Goal: Transaction & Acquisition: Purchase product/service

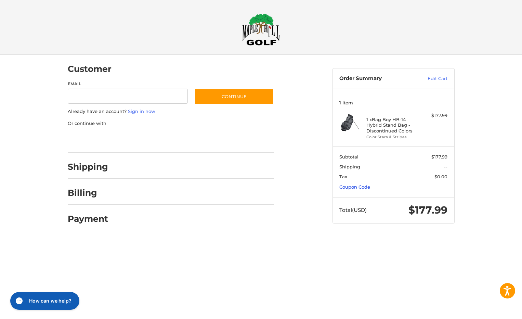
click at [362, 187] on link "Coupon Code" at bounding box center [354, 186] width 31 height 5
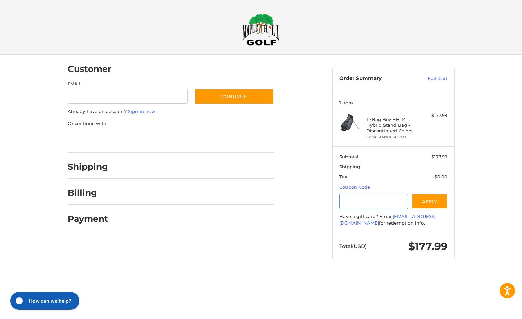
click at [366, 203] on input "Gift Certificate or Coupon Code" at bounding box center [373, 201] width 69 height 15
type input "******"
click at [426, 202] on button "Apply" at bounding box center [429, 201] width 36 height 15
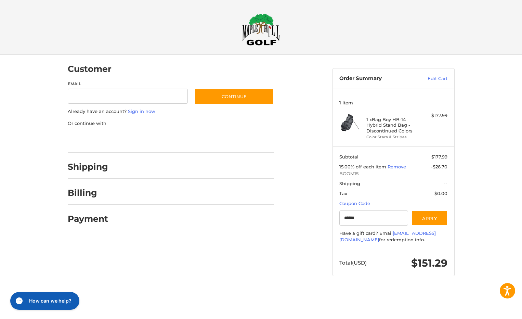
click at [124, 165] on div at bounding box center [194, 168] width 159 height 9
click at [93, 166] on h2 "Shipping" at bounding box center [88, 166] width 40 height 11
